Goal: Task Accomplishment & Management: Manage account settings

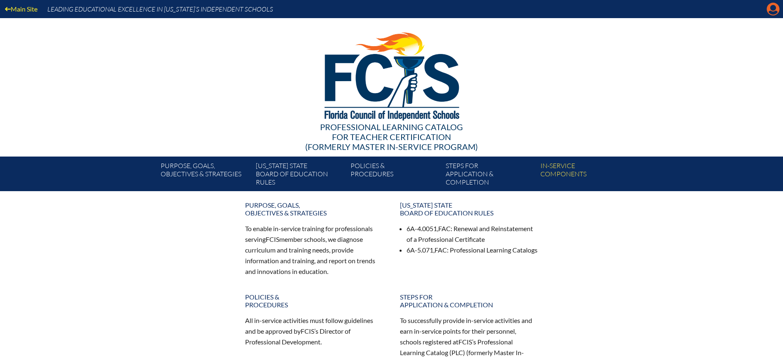
click at [774, 3] on icon at bounding box center [773, 9] width 13 height 13
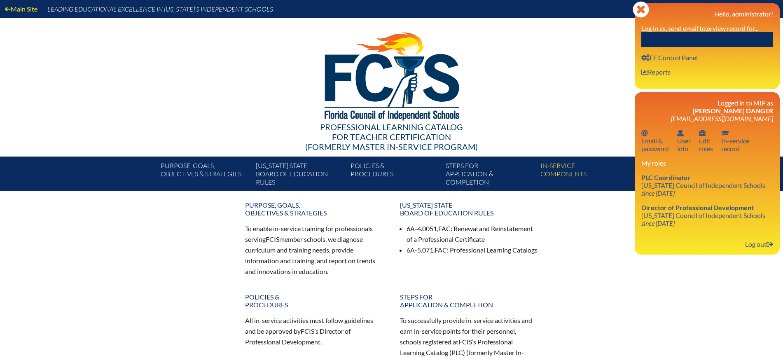
click at [715, 42] on input "text" at bounding box center [707, 39] width 132 height 15
paste input "Alison Marie Cohen"
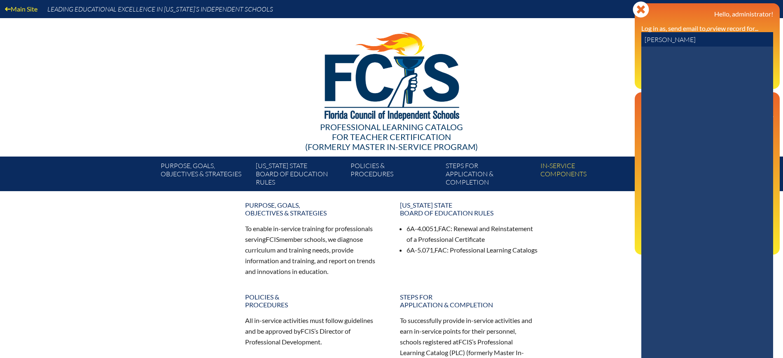
drag, startPoint x: 680, startPoint y: 39, endPoint x: 665, endPoint y: 43, distance: 14.9
click at [665, 43] on input "Alison Marie Cohen" at bounding box center [707, 39] width 132 height 15
click at [648, 68] on div at bounding box center [707, 225] width 132 height 357
click at [662, 41] on input "Alison Cohen" at bounding box center [707, 39] width 132 height 15
drag, startPoint x: 662, startPoint y: 40, endPoint x: 627, endPoint y: 40, distance: 34.6
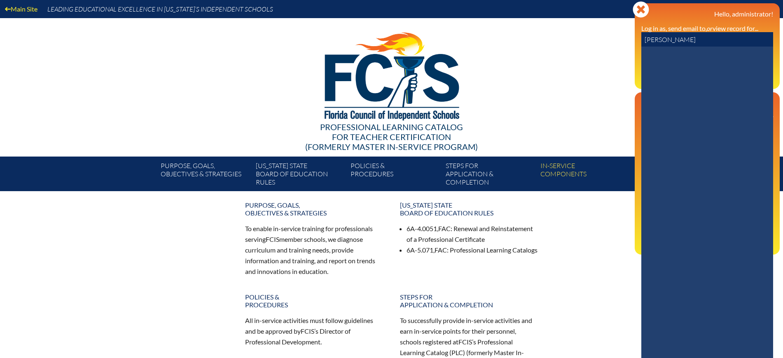
click at [627, 40] on div "Main Site Leading Educational Excellence in Florida’s Independent Schools Profe…" at bounding box center [391, 95] width 783 height 191
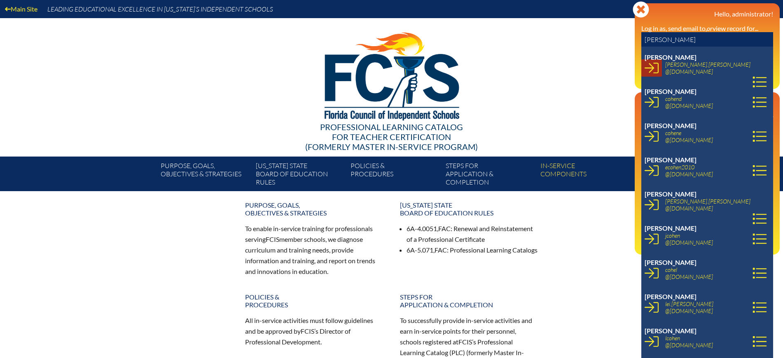
type input "Cohen"
click at [650, 65] on icon at bounding box center [652, 68] width 14 height 14
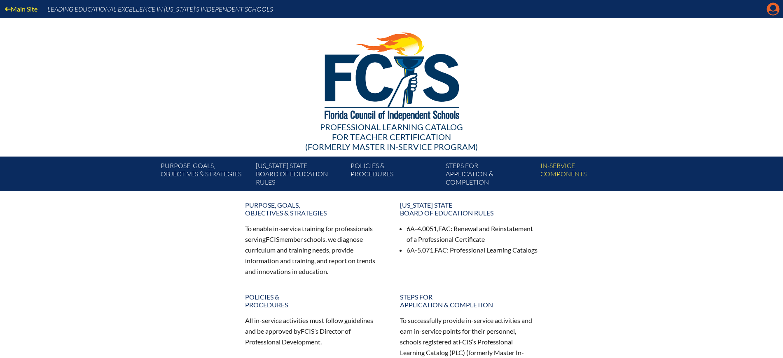
click at [777, 9] on icon at bounding box center [773, 9] width 13 height 13
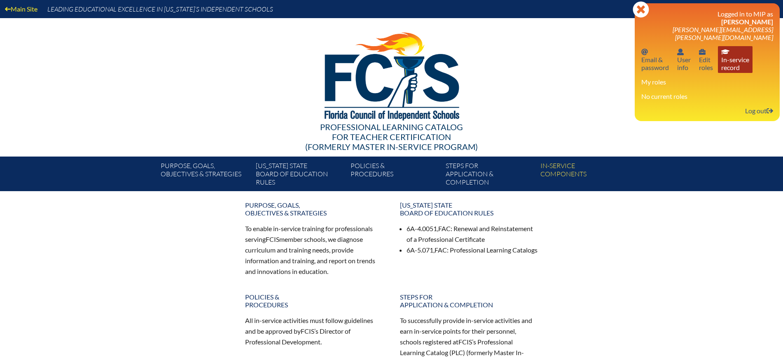
click at [739, 56] on link "In-service record In-service record" at bounding box center [735, 59] width 35 height 27
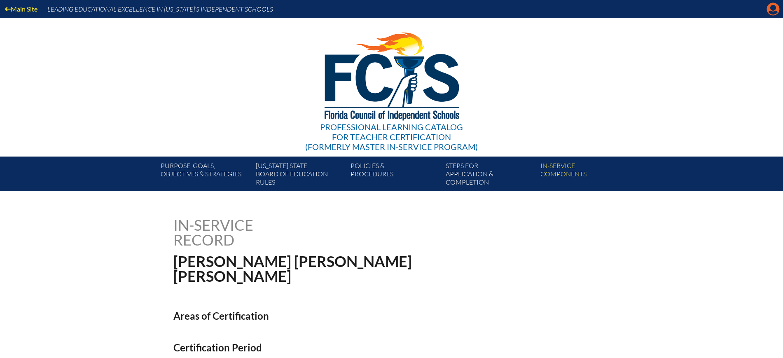
click at [769, 10] on icon at bounding box center [773, 9] width 13 height 13
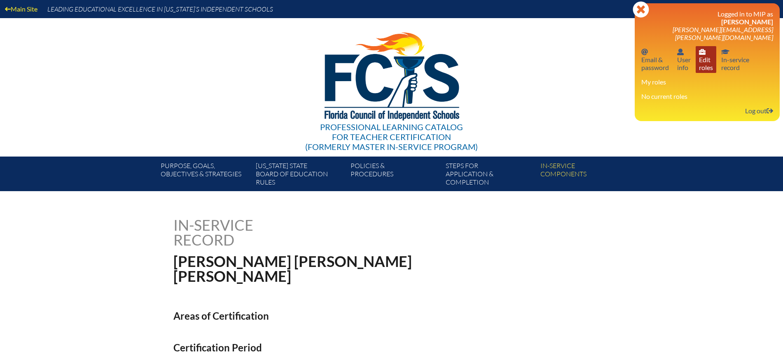
click at [706, 55] on link "User info Edit roles" at bounding box center [706, 59] width 21 height 27
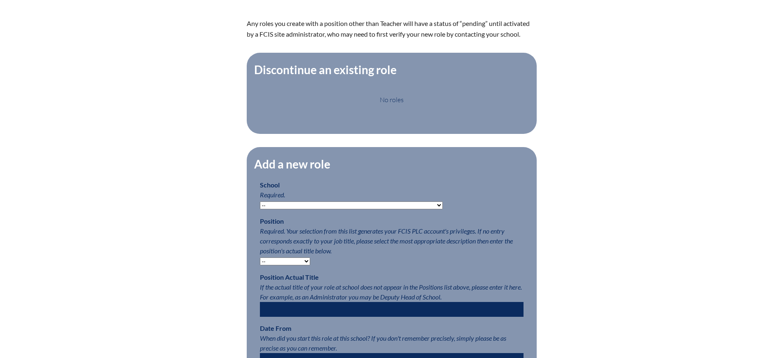
scroll to position [257, 0]
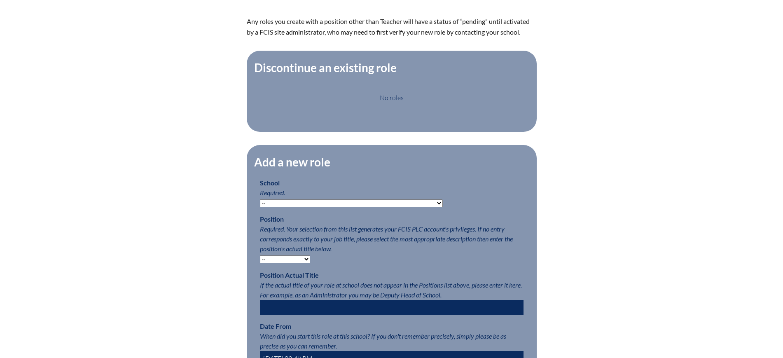
click at [296, 207] on select "-- Autism Inspired Academy Academy at Ocean Reef Academy at the Lakes Academy P…" at bounding box center [351, 203] width 183 height 8
select select "20261"
click at [260, 206] on select "-- Autism Inspired Academy Academy at Ocean Reef Academy at the Lakes Academy P…" at bounding box center [351, 203] width 183 height 8
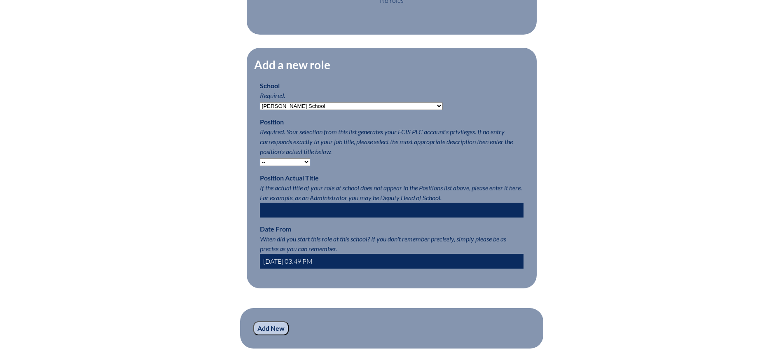
scroll to position [463, 0]
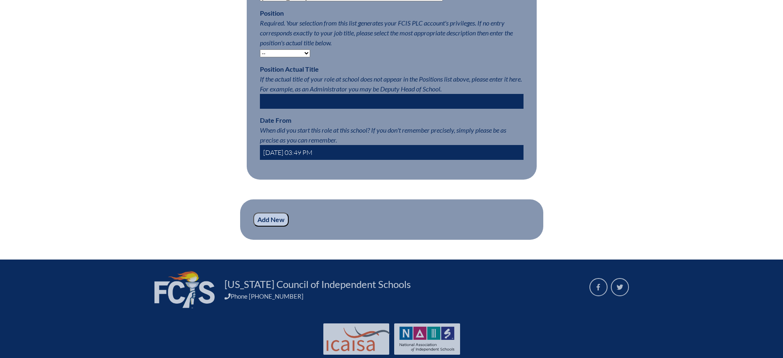
click at [280, 57] on select "-- Teacher PLC Coordinator Head of School Administrator" at bounding box center [285, 53] width 50 height 8
select select "15563"
click at [260, 56] on select "-- Teacher PLC Coordinator Head of School Administrator" at bounding box center [285, 53] width 50 height 8
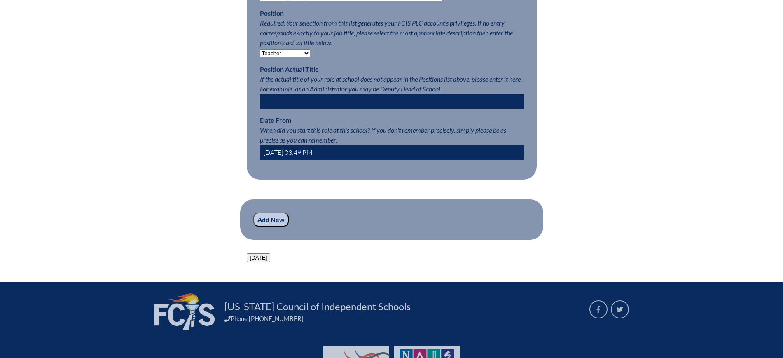
click at [272, 159] on input "2025-08-26 03:49 PM" at bounding box center [392, 152] width 264 height 15
click at [275, 159] on input "2025-08-26 03:49 PM" at bounding box center [392, 152] width 264 height 15
type input "2024-08-26 03:49 PM"
drag, startPoint x: 165, startPoint y: 174, endPoint x: 172, endPoint y: 185, distance: 13.4
click at [165, 175] on div "Edit Roles Any roles you create with a position other than Teacher will have a …" at bounding box center [391, 8] width 463 height 508
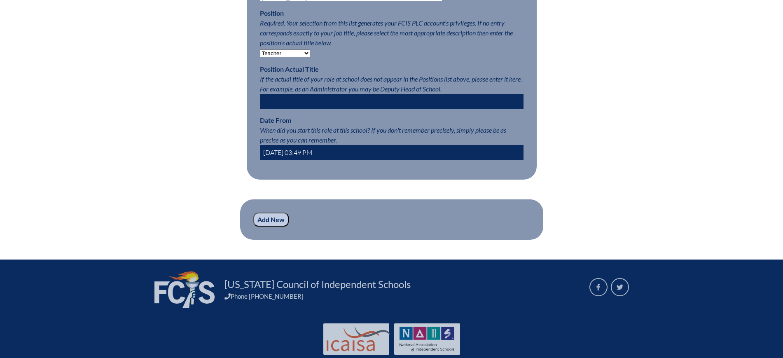
click at [263, 227] on input "Add New" at bounding box center [270, 220] width 35 height 14
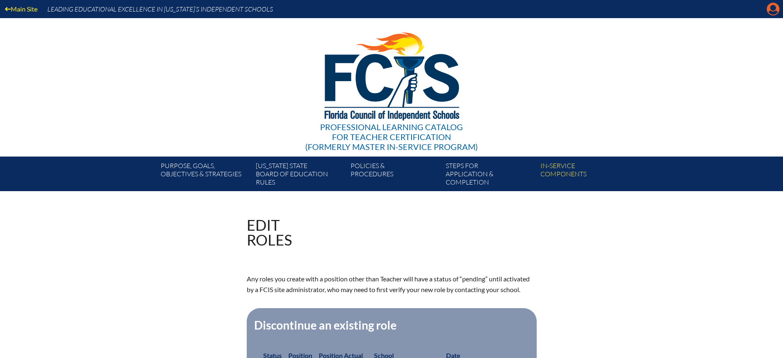
click at [774, 6] on icon "Manage account" at bounding box center [773, 8] width 13 height 13
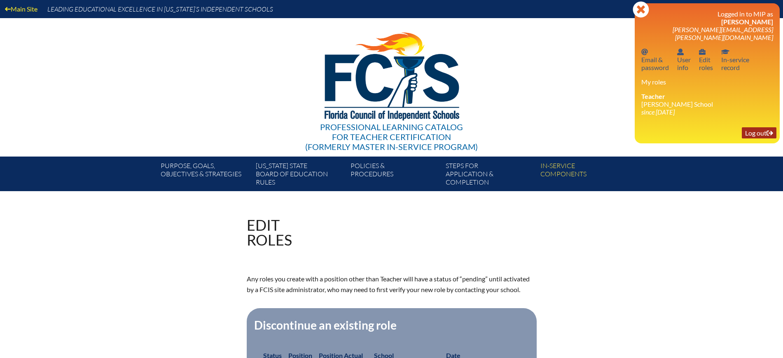
click at [751, 127] on link "Log out Log out" at bounding box center [759, 132] width 35 height 11
